Goal: Navigation & Orientation: Find specific page/section

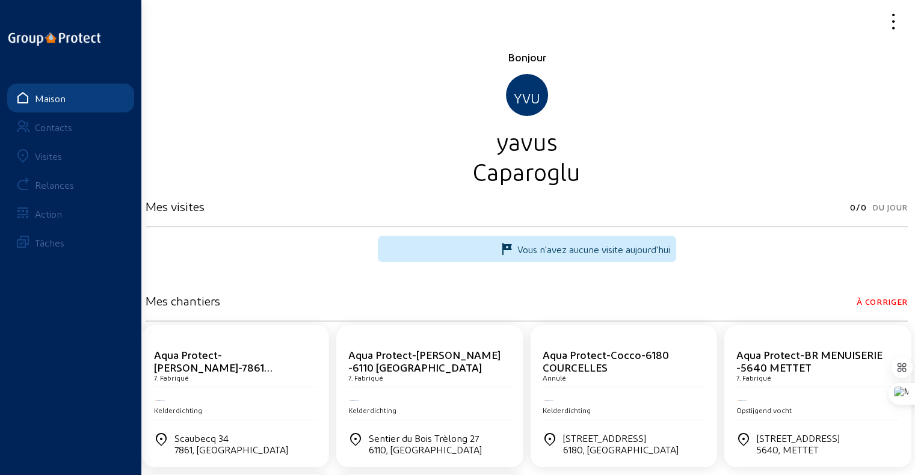
click at [49, 152] on font "Visites" at bounding box center [48, 155] width 27 height 11
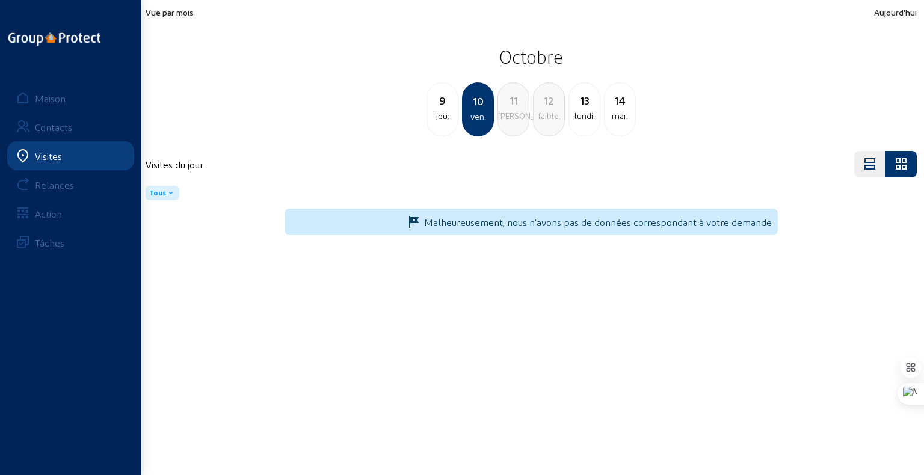
click at [580, 124] on div "13 lundi." at bounding box center [584, 109] width 32 height 54
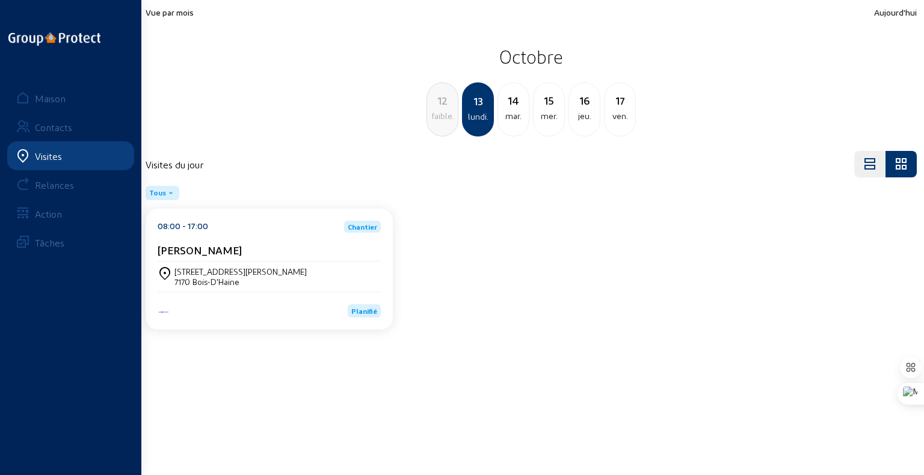
click at [231, 274] on font "[STREET_ADDRESS][PERSON_NAME]" at bounding box center [240, 271] width 132 height 10
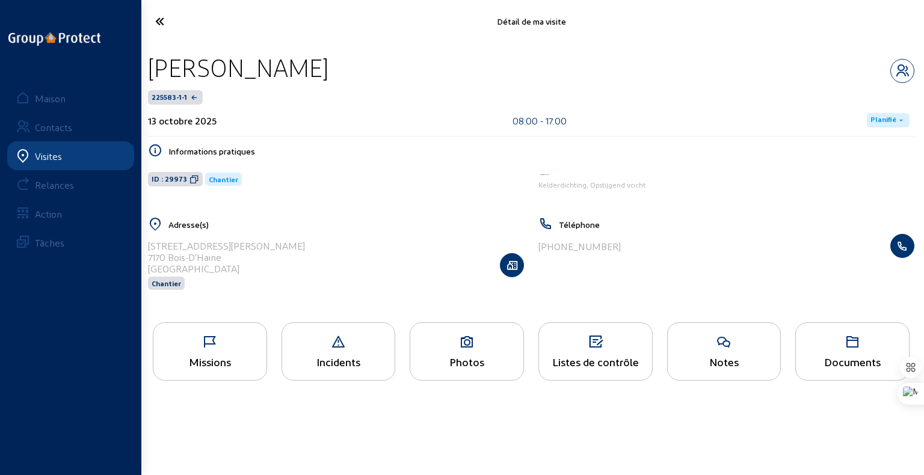
click at [216, 336] on icon at bounding box center [209, 342] width 113 height 14
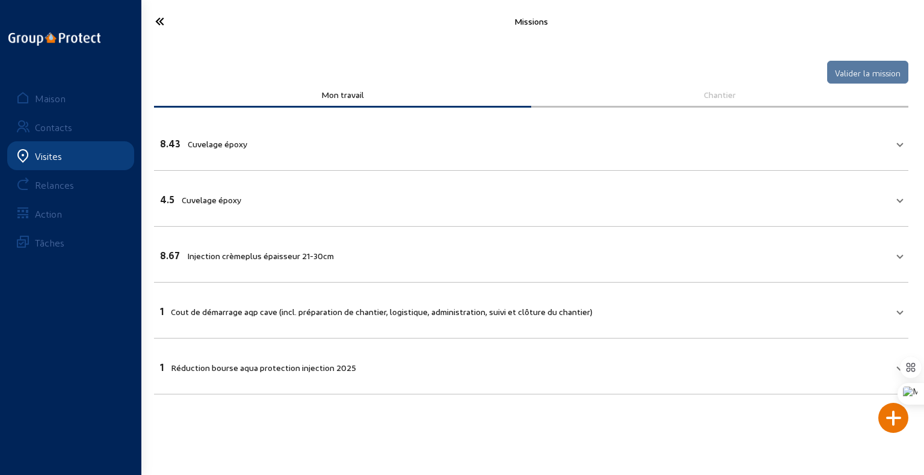
click at [168, 25] on icon at bounding box center [203, 21] width 109 height 21
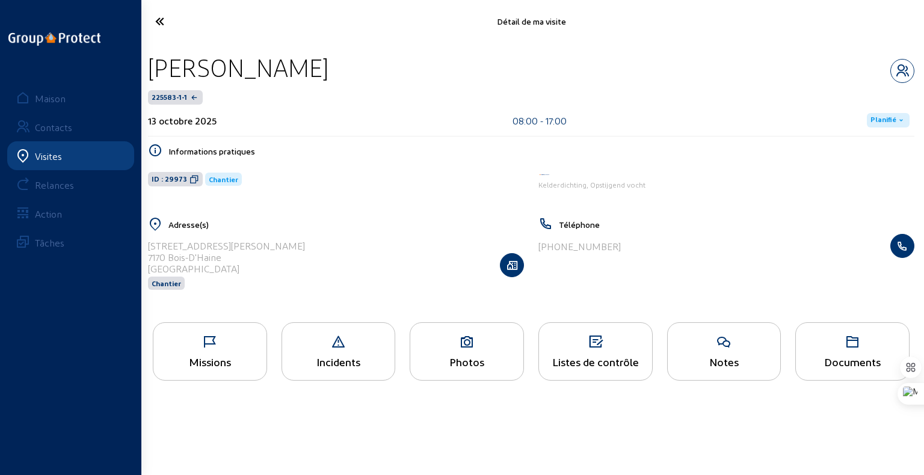
click at [724, 348] on icon at bounding box center [723, 342] width 113 height 14
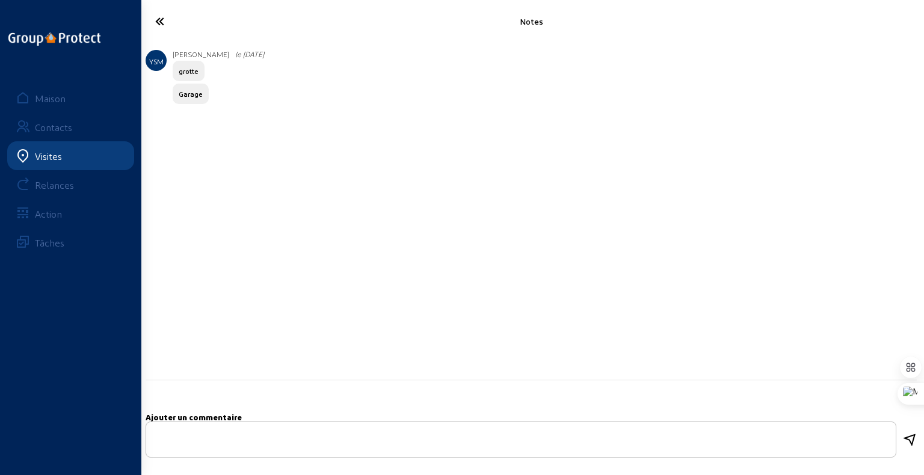
click at [161, 23] on icon at bounding box center [203, 21] width 109 height 21
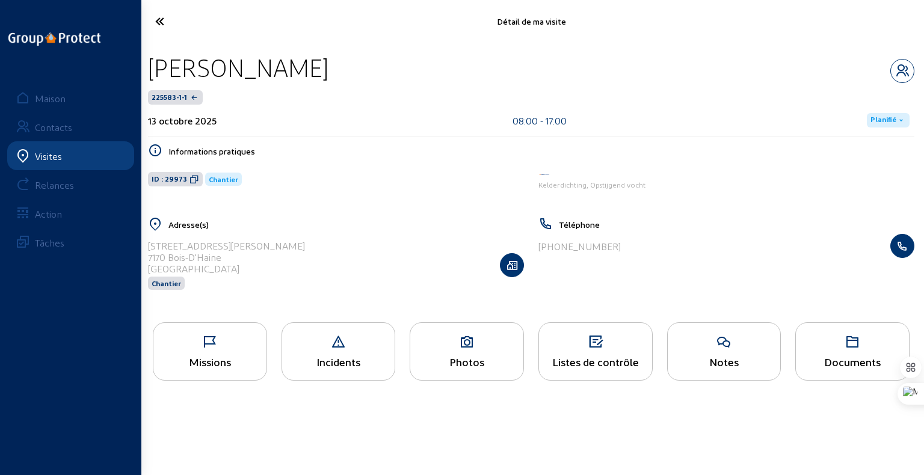
click at [592, 346] on icon at bounding box center [595, 342] width 113 height 14
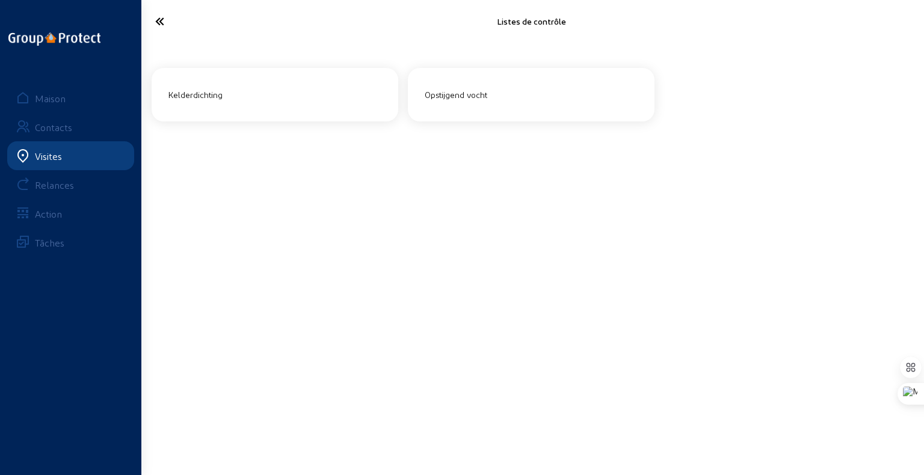
click at [160, 26] on icon at bounding box center [203, 21] width 109 height 21
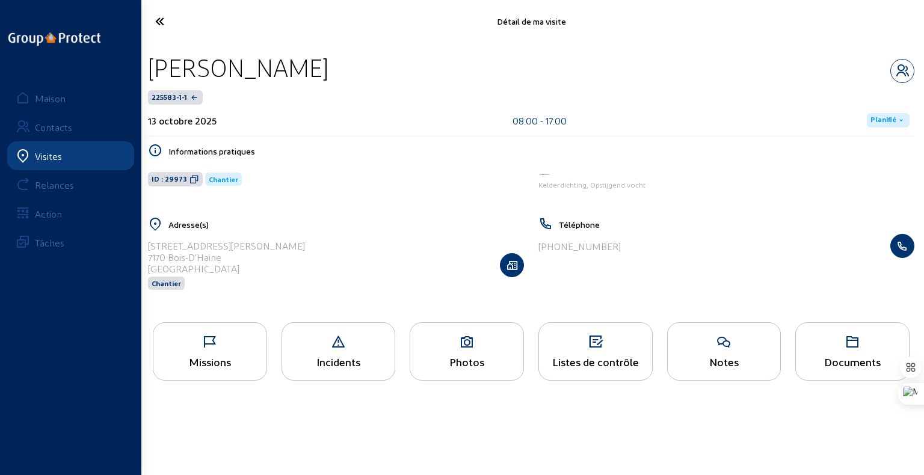
click at [738, 348] on icon at bounding box center [723, 342] width 113 height 14
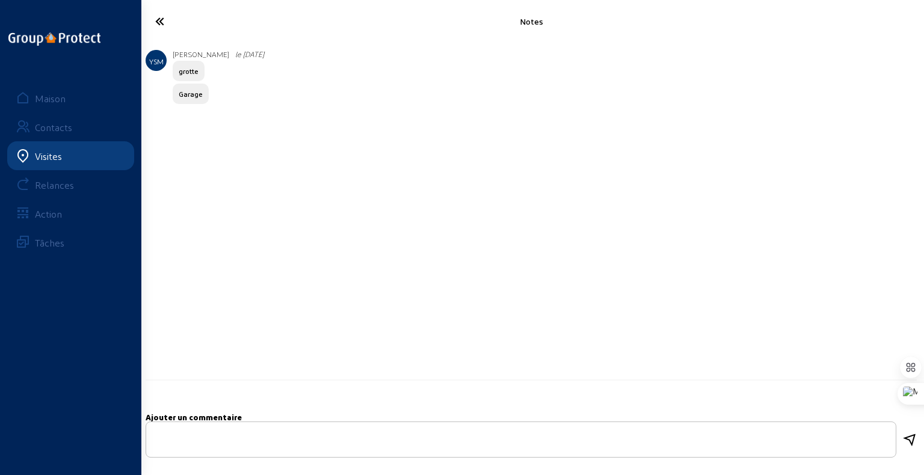
click at [168, 18] on icon at bounding box center [203, 21] width 109 height 21
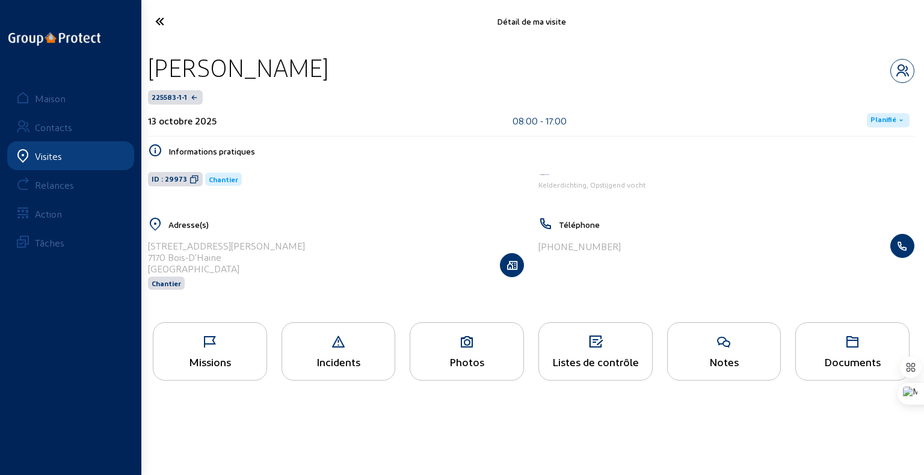
click at [159, 20] on icon at bounding box center [203, 21] width 109 height 21
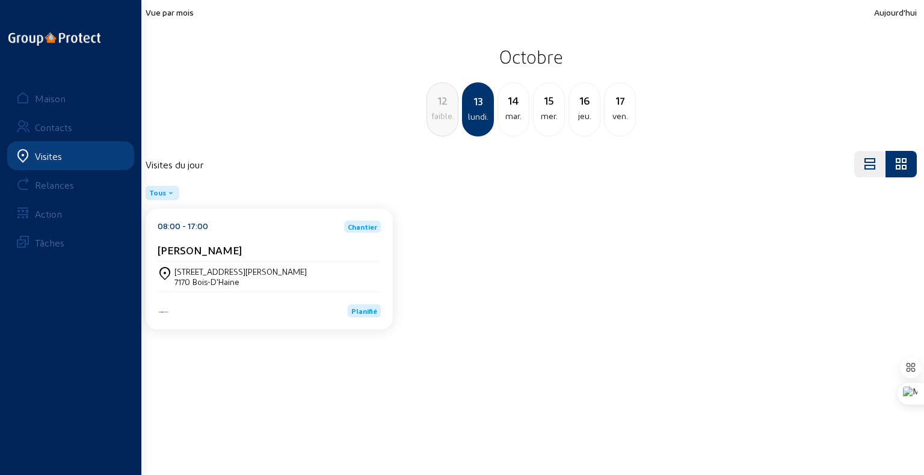
click at [550, 107] on div "15" at bounding box center [548, 100] width 31 height 17
click at [179, 281] on font "1050 IXELLES" at bounding box center [198, 282] width 49 height 10
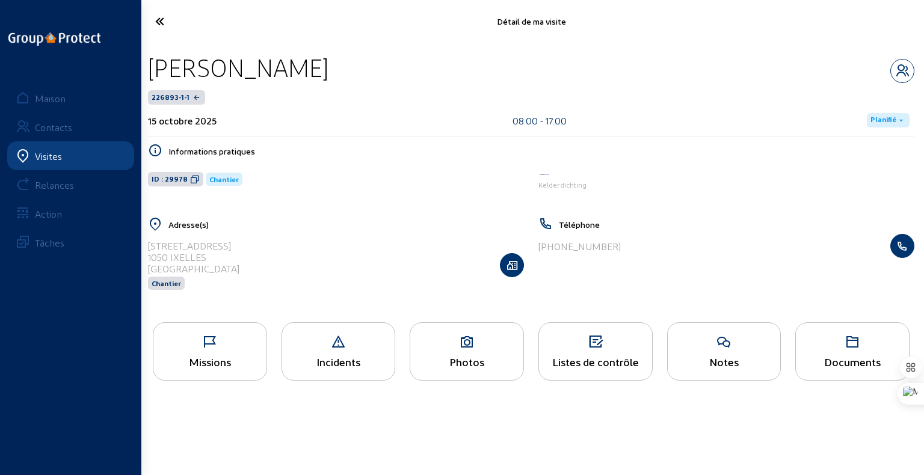
click at [204, 342] on icon at bounding box center [209, 342] width 113 height 14
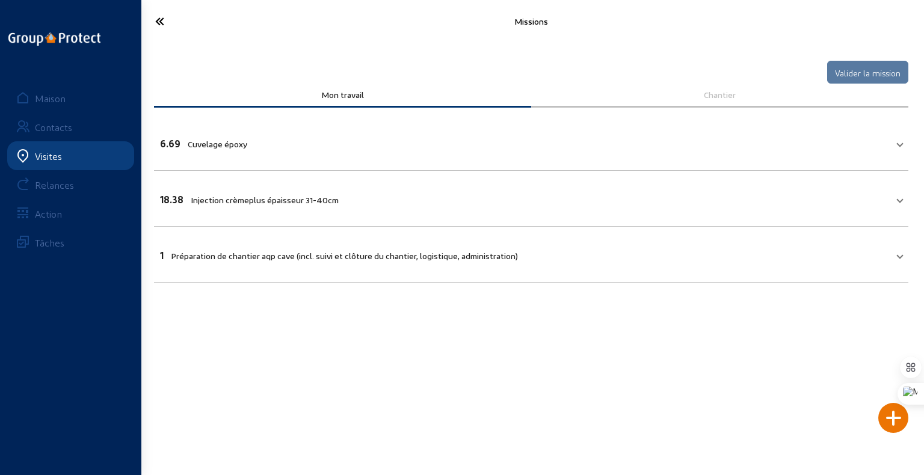
click at [153, 25] on icon at bounding box center [203, 21] width 109 height 21
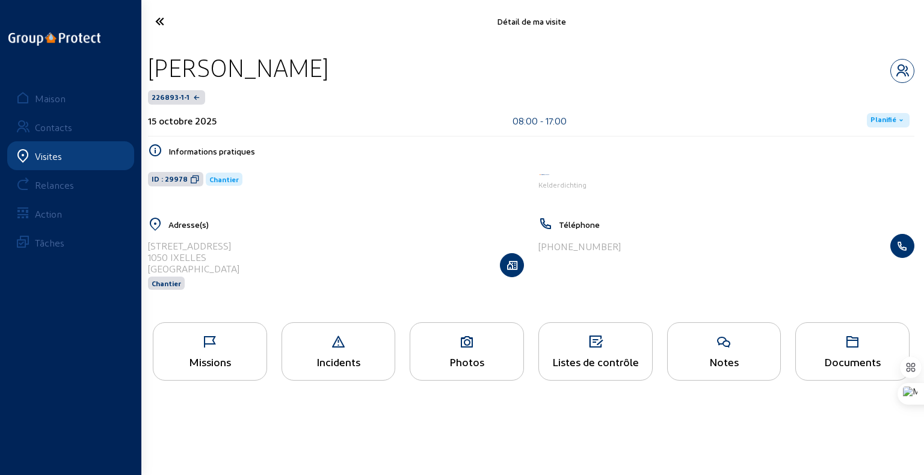
click at [159, 16] on icon at bounding box center [203, 21] width 109 height 21
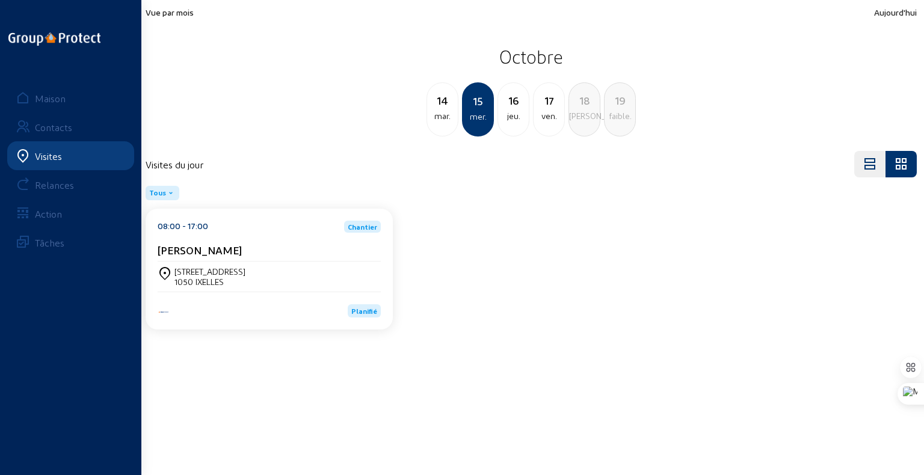
click at [445, 109] on div "mar." at bounding box center [442, 116] width 31 height 14
click at [229, 256] on font "[PERSON_NAME]" at bounding box center [200, 250] width 84 height 13
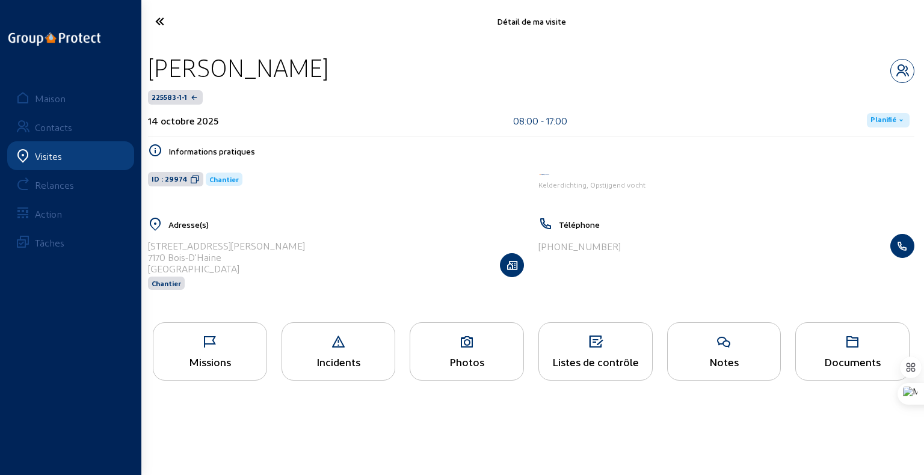
click at [209, 348] on icon at bounding box center [209, 342] width 113 height 14
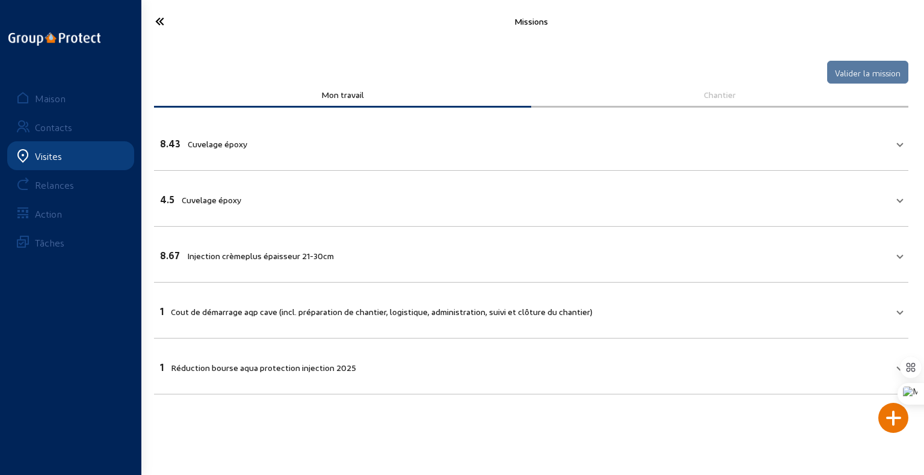
click at [160, 23] on icon at bounding box center [203, 21] width 109 height 21
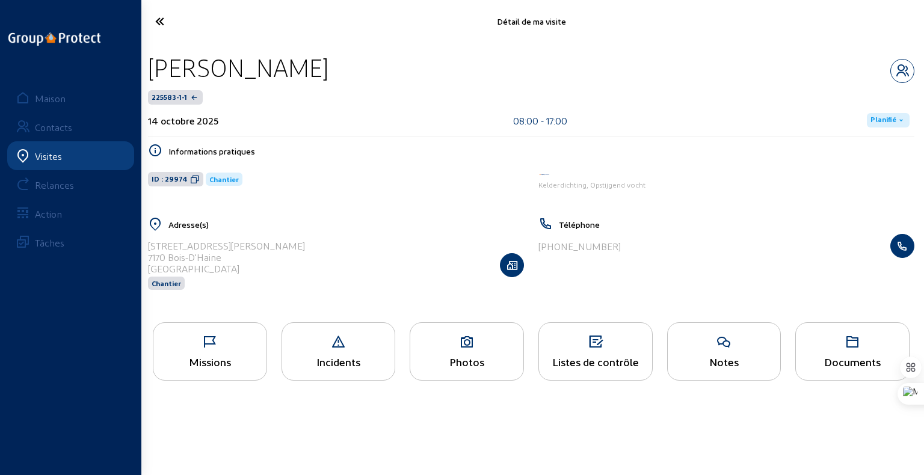
click at [161, 25] on icon at bounding box center [203, 21] width 109 height 21
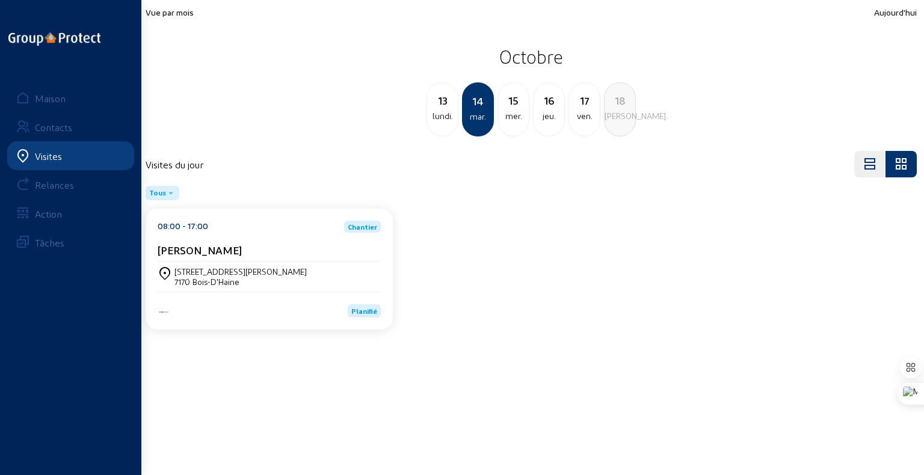
click at [547, 109] on div "jeu." at bounding box center [548, 116] width 31 height 14
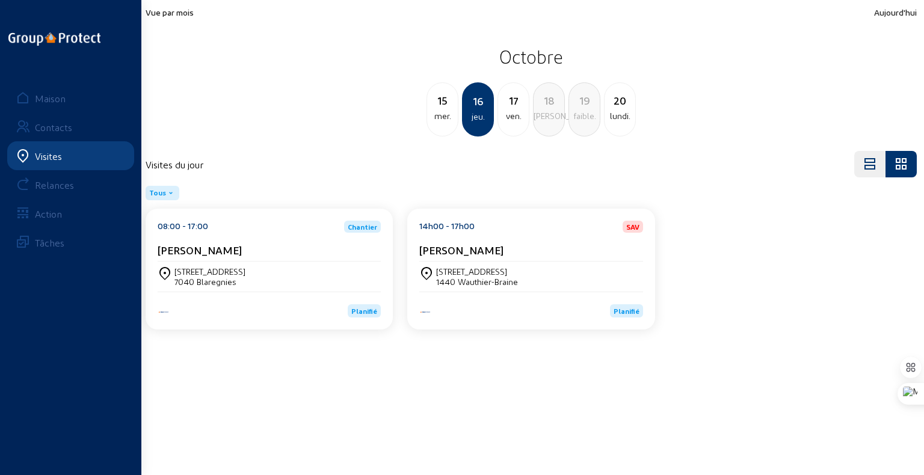
click at [233, 262] on div "[STREET_ADDRESS]" at bounding box center [269, 277] width 223 height 30
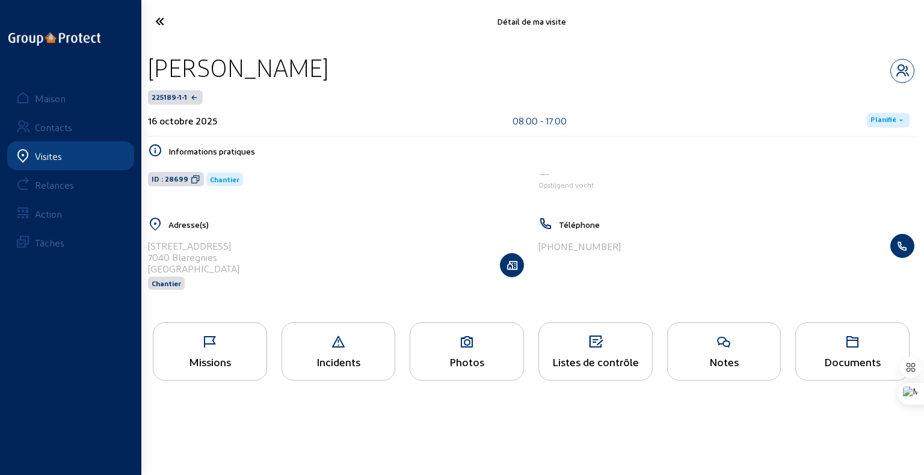
click at [207, 357] on font "Missions" at bounding box center [210, 361] width 42 height 13
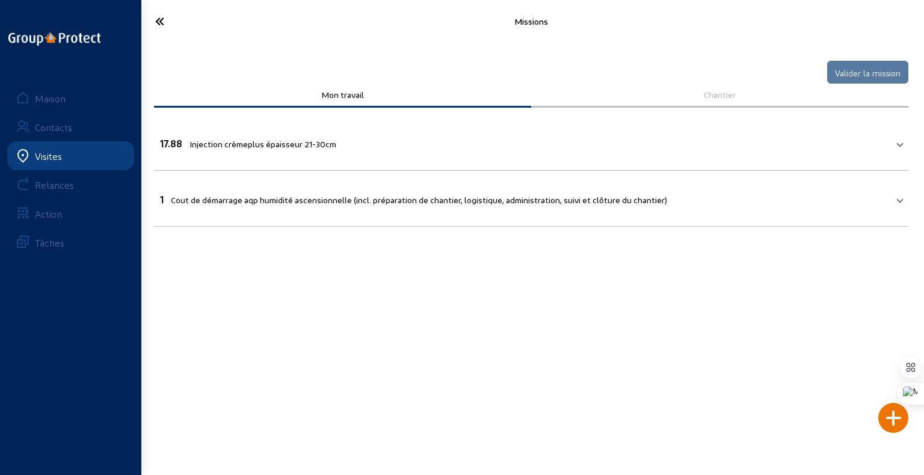
click at [163, 16] on icon at bounding box center [203, 21] width 109 height 21
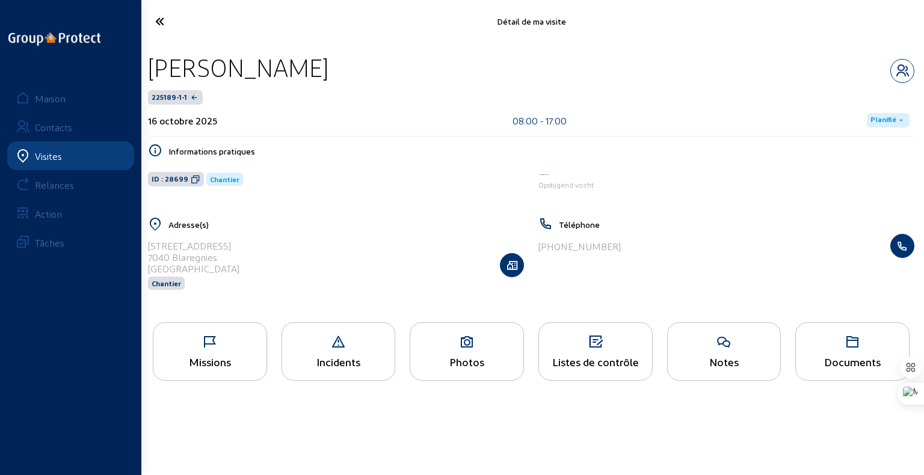
click at [159, 26] on icon at bounding box center [203, 21] width 109 height 21
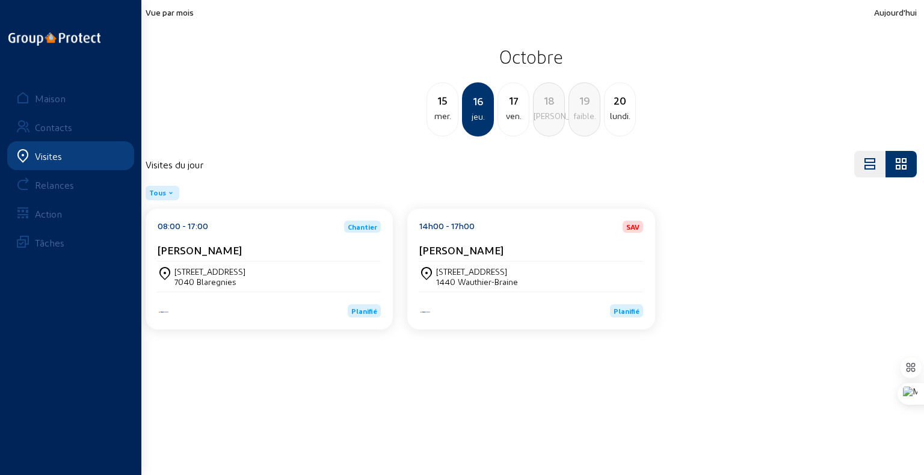
click at [462, 254] on font "[PERSON_NAME]" at bounding box center [461, 250] width 84 height 13
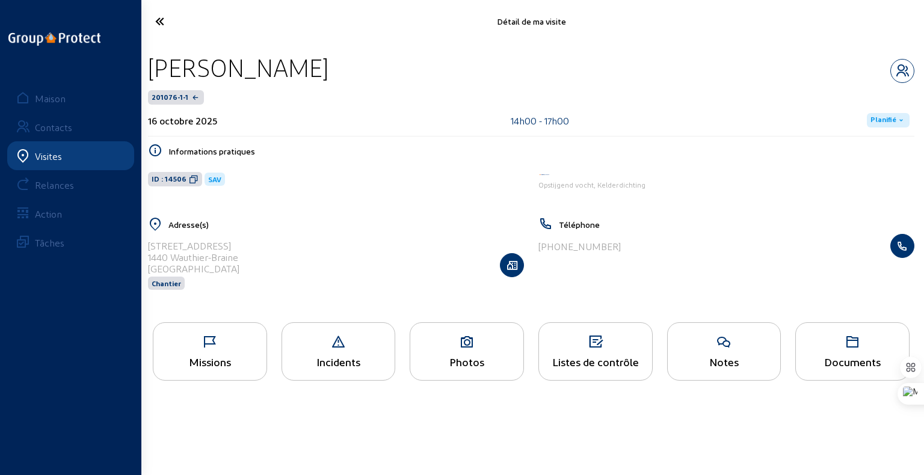
click at [215, 363] on font "Missions" at bounding box center [210, 361] width 42 height 13
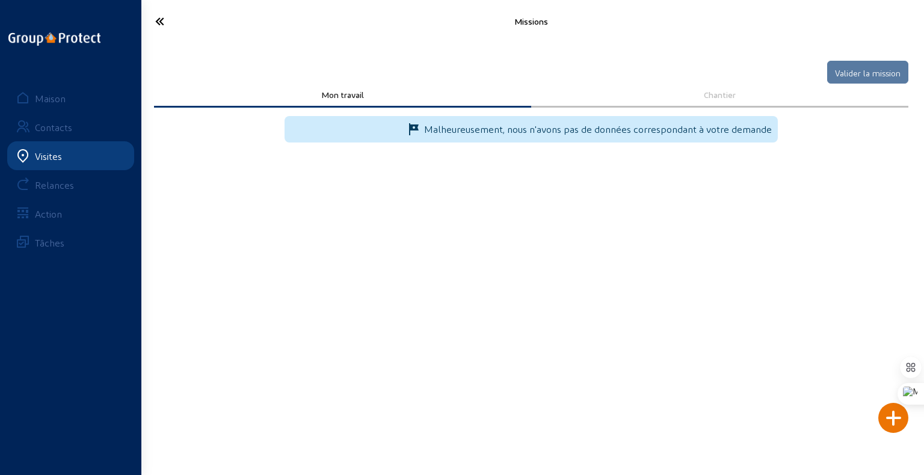
click at [161, 20] on icon at bounding box center [203, 21] width 109 height 21
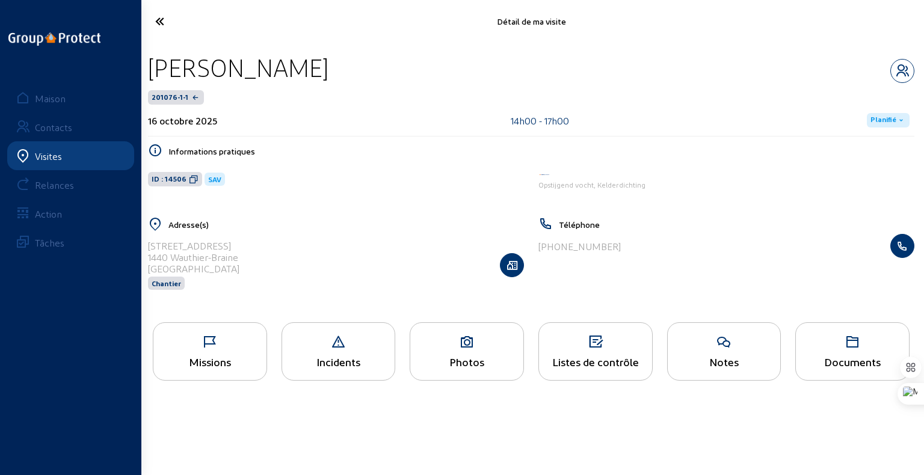
click at [746, 348] on icon at bounding box center [723, 342] width 113 height 14
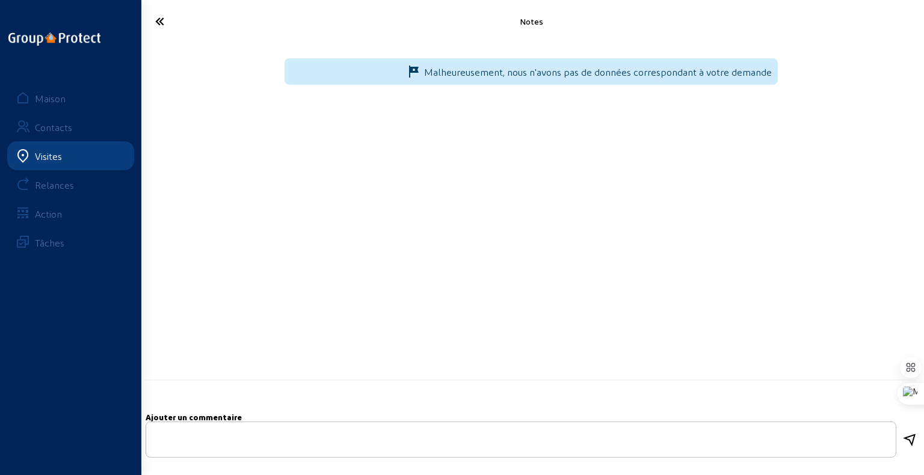
click at [158, 18] on icon at bounding box center [203, 21] width 109 height 21
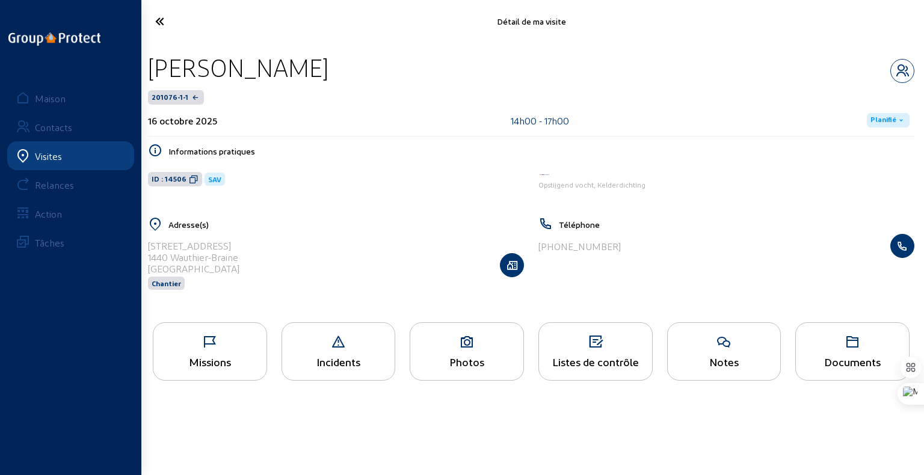
click at [204, 348] on icon at bounding box center [209, 342] width 113 height 14
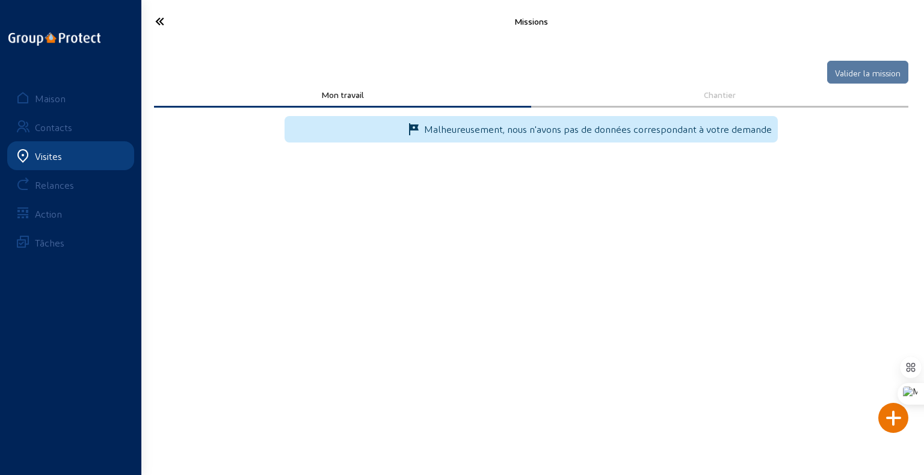
click at [159, 23] on icon at bounding box center [203, 21] width 109 height 21
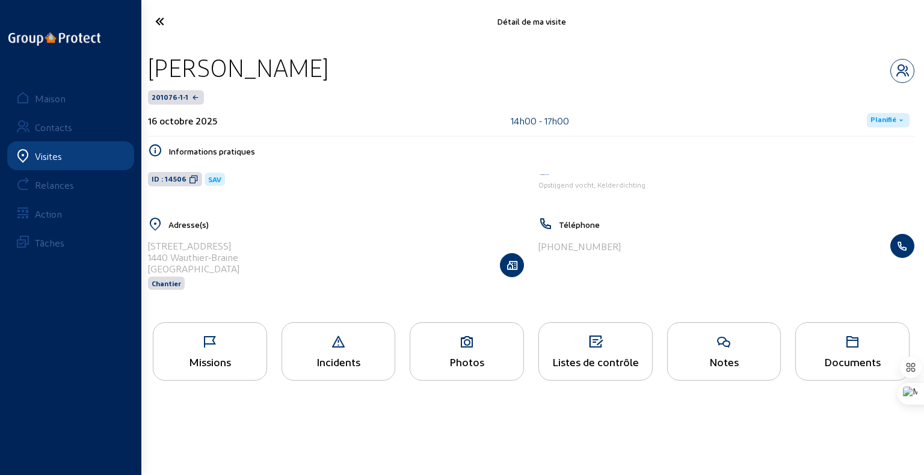
click at [161, 22] on icon at bounding box center [203, 21] width 109 height 21
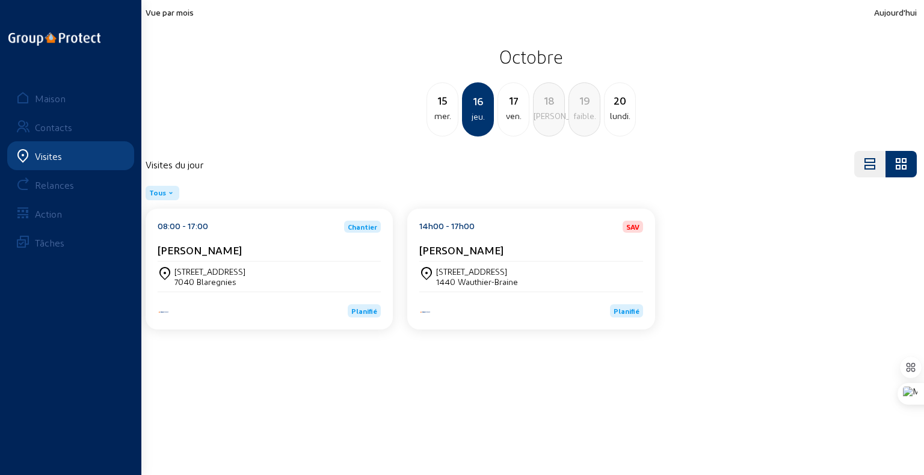
click at [442, 112] on font "mer." at bounding box center [442, 116] width 17 height 10
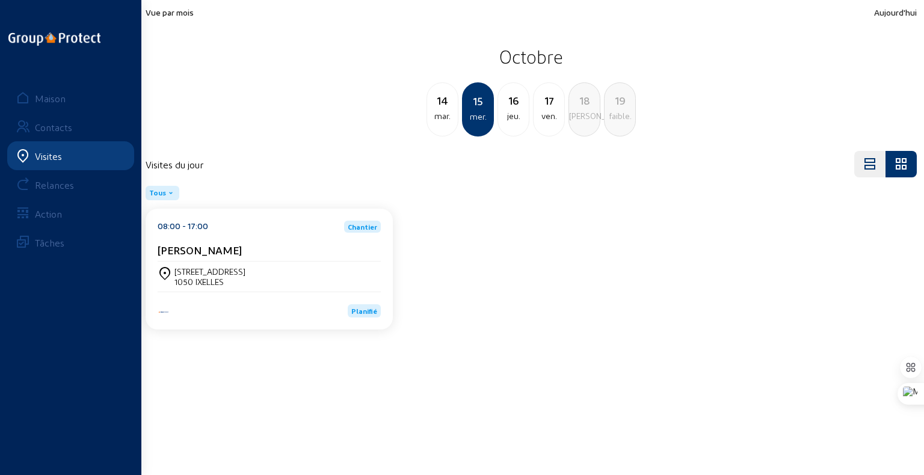
click at [199, 269] on font "[STREET_ADDRESS]" at bounding box center [209, 271] width 71 height 10
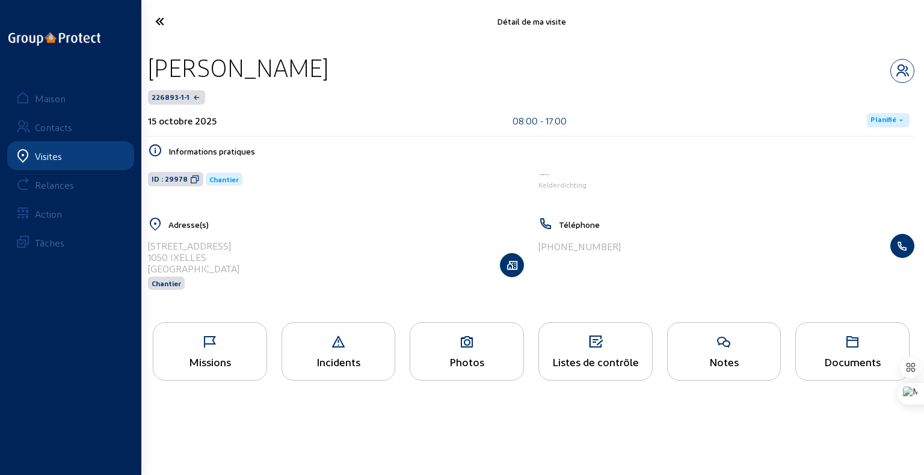
click at [219, 348] on icon at bounding box center [209, 342] width 113 height 14
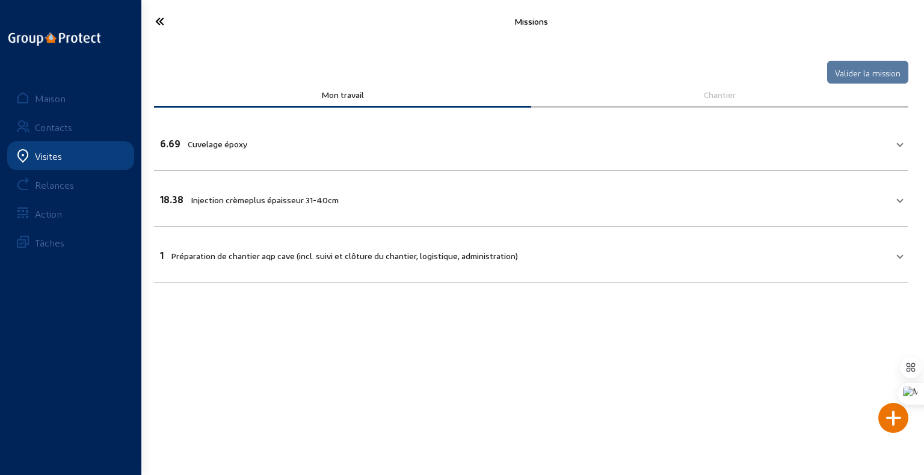
click at [63, 147] on link "Visites" at bounding box center [70, 155] width 127 height 29
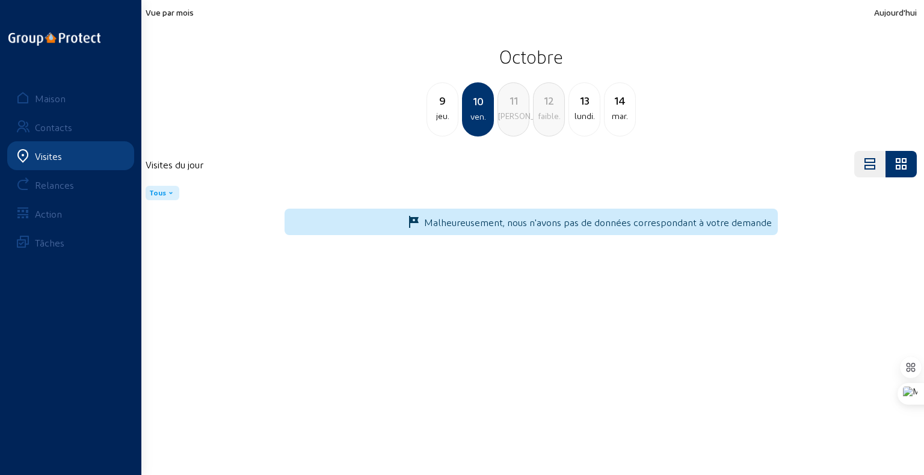
click at [188, 16] on font "Vue par mois" at bounding box center [170, 12] width 48 height 10
